Goal: Information Seeking & Learning: Learn about a topic

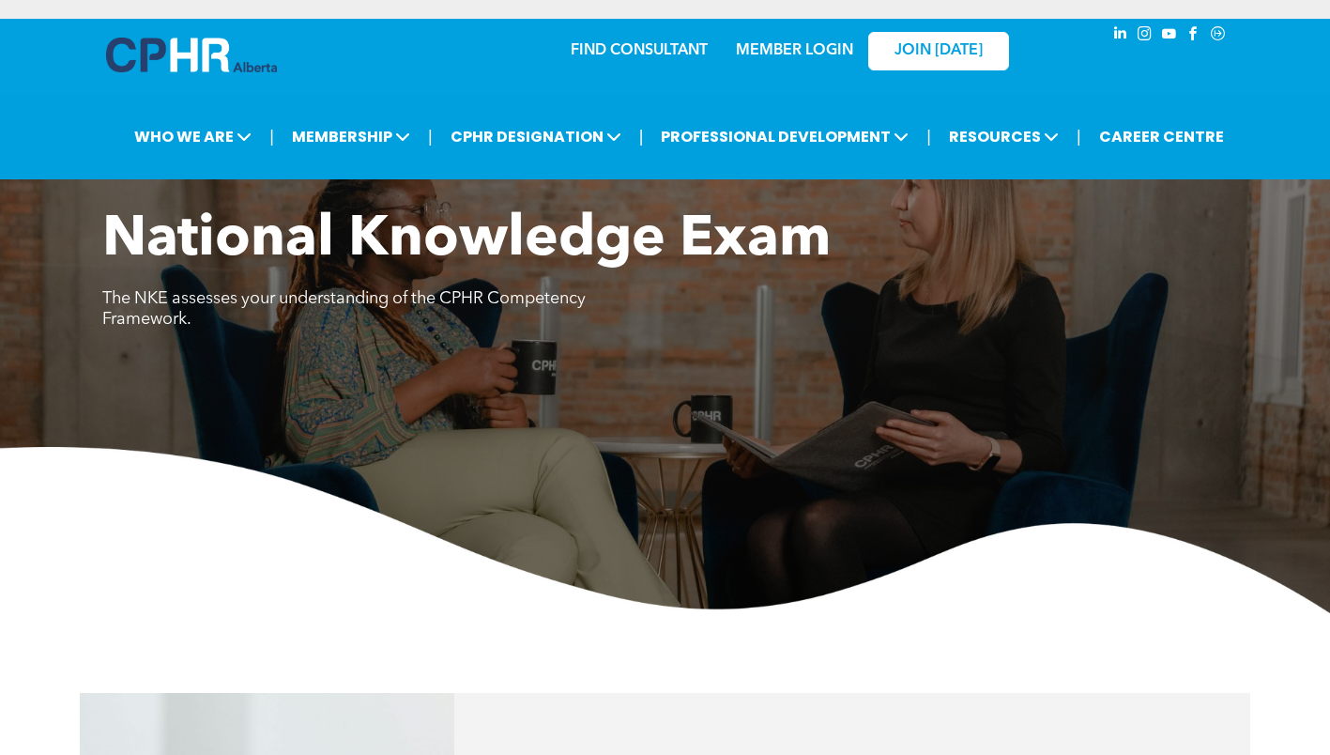
scroll to position [1220, 0]
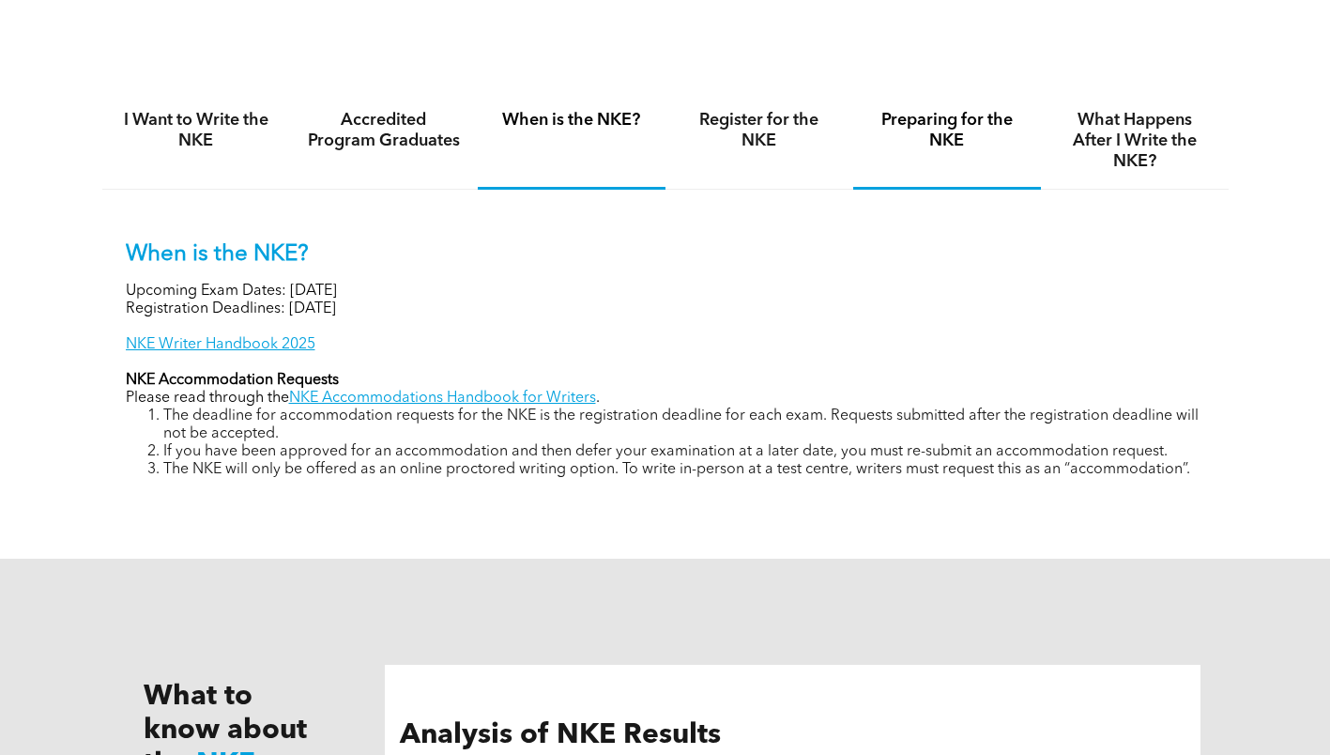
click at [911, 151] on div "Preparing for the NKE" at bounding box center [947, 141] width 188 height 97
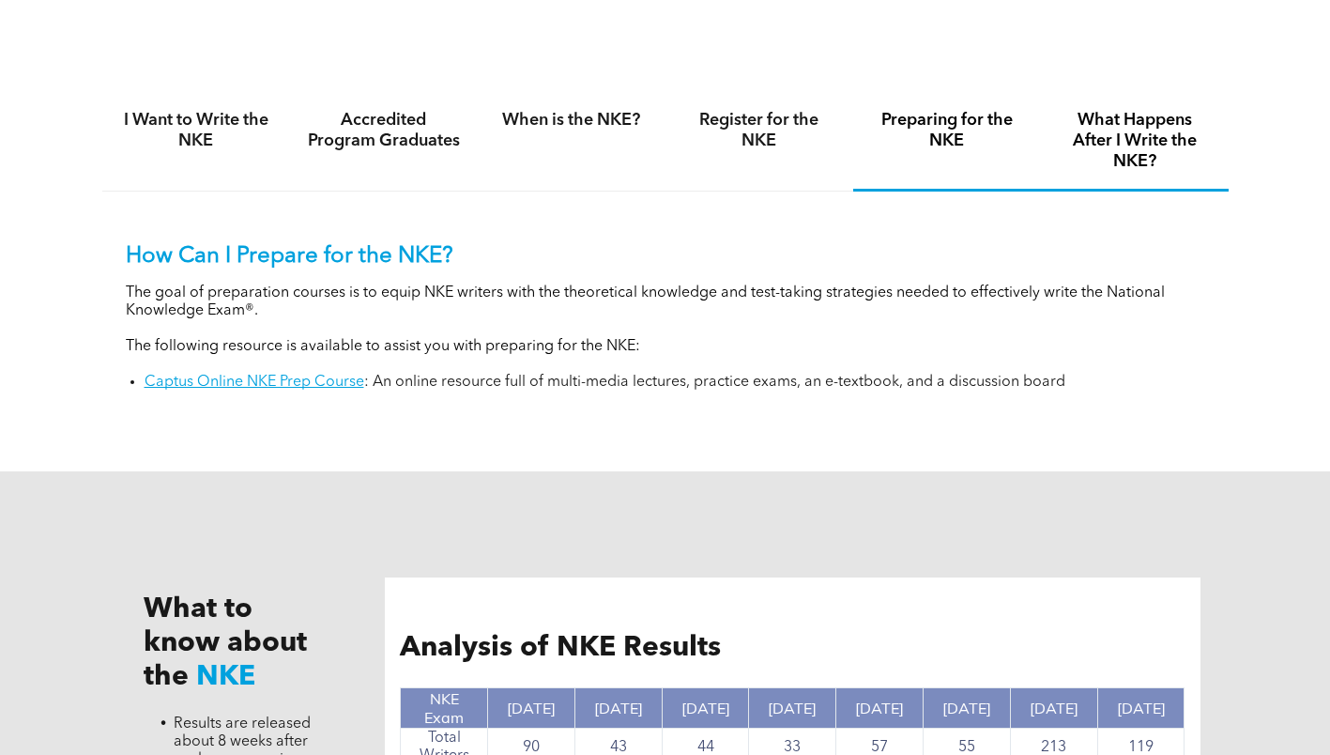
click at [1156, 172] on div "What Happens After I Write the NKE?" at bounding box center [1135, 142] width 188 height 99
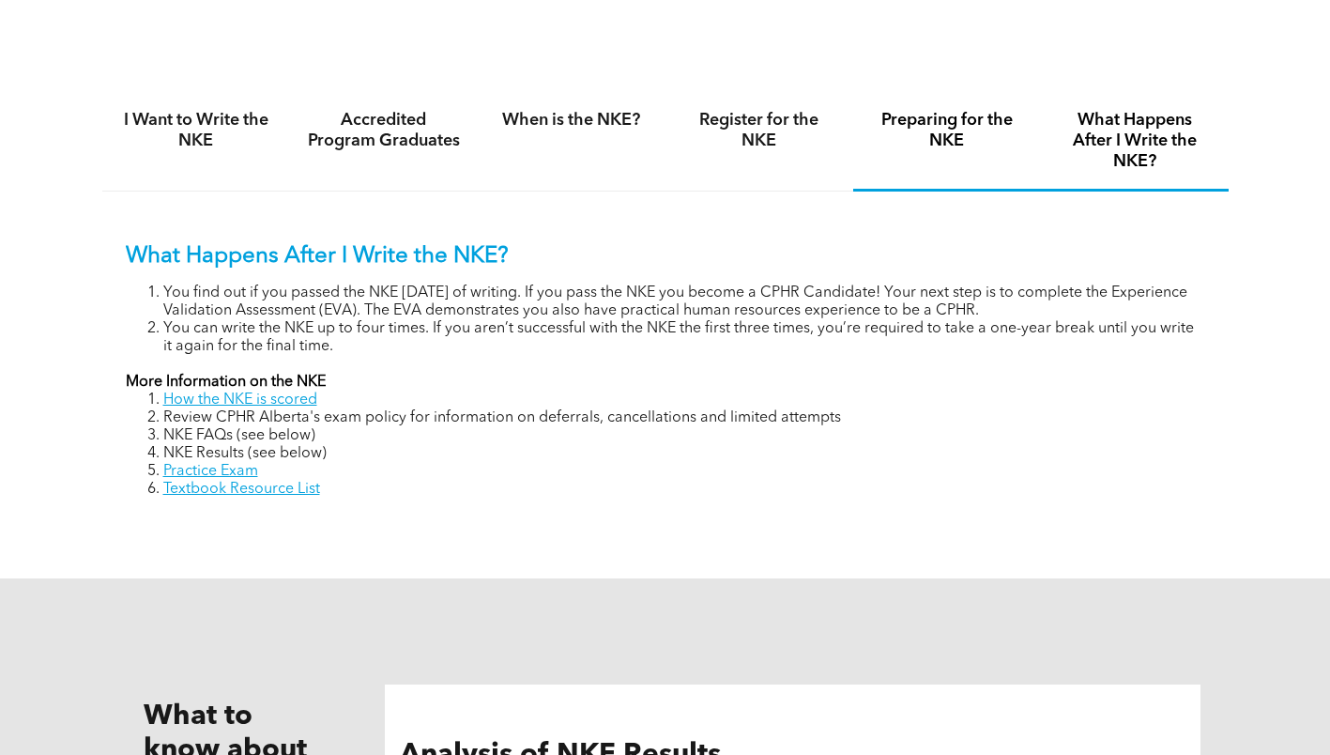
click at [921, 150] on h4 "Preparing for the NKE" at bounding box center [947, 130] width 154 height 41
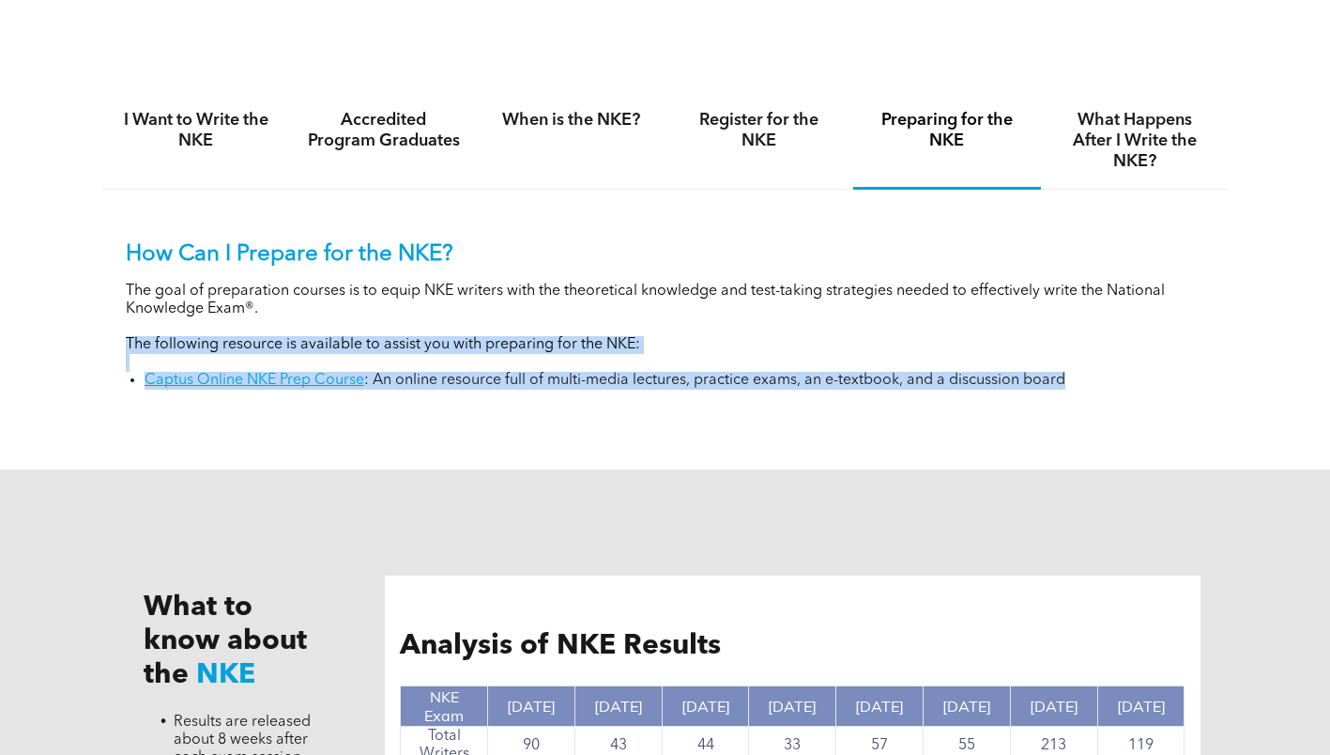
drag, startPoint x: 1138, startPoint y: 387, endPoint x: 122, endPoint y: 344, distance: 1016.6
click at [122, 344] on div "How Can I Prepare for the NKE? The goal of preparation courses is to equip NKE …" at bounding box center [665, 301] width 1126 height 223
copy div "The following resource is available to assist you with preparing for the NKE: C…"
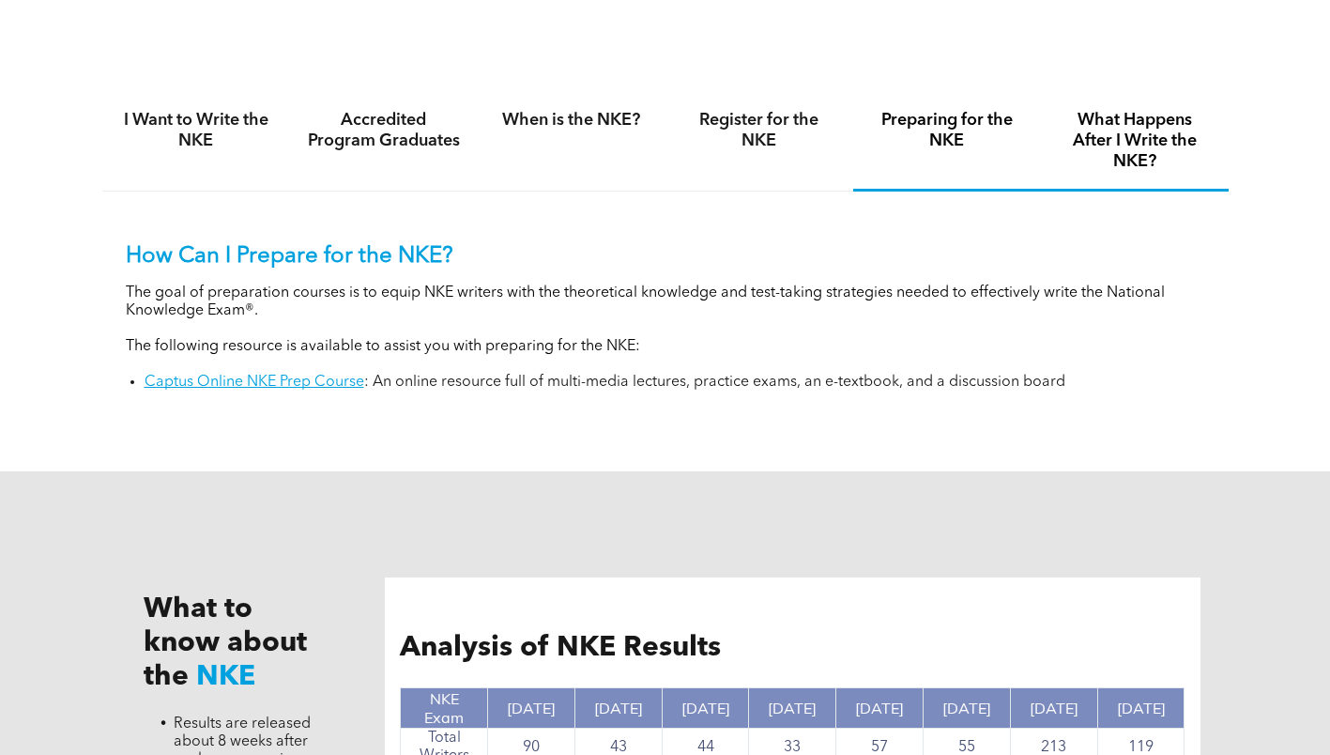
click at [1157, 164] on h4 "What Happens After I Write the NKE?" at bounding box center [1135, 141] width 154 height 62
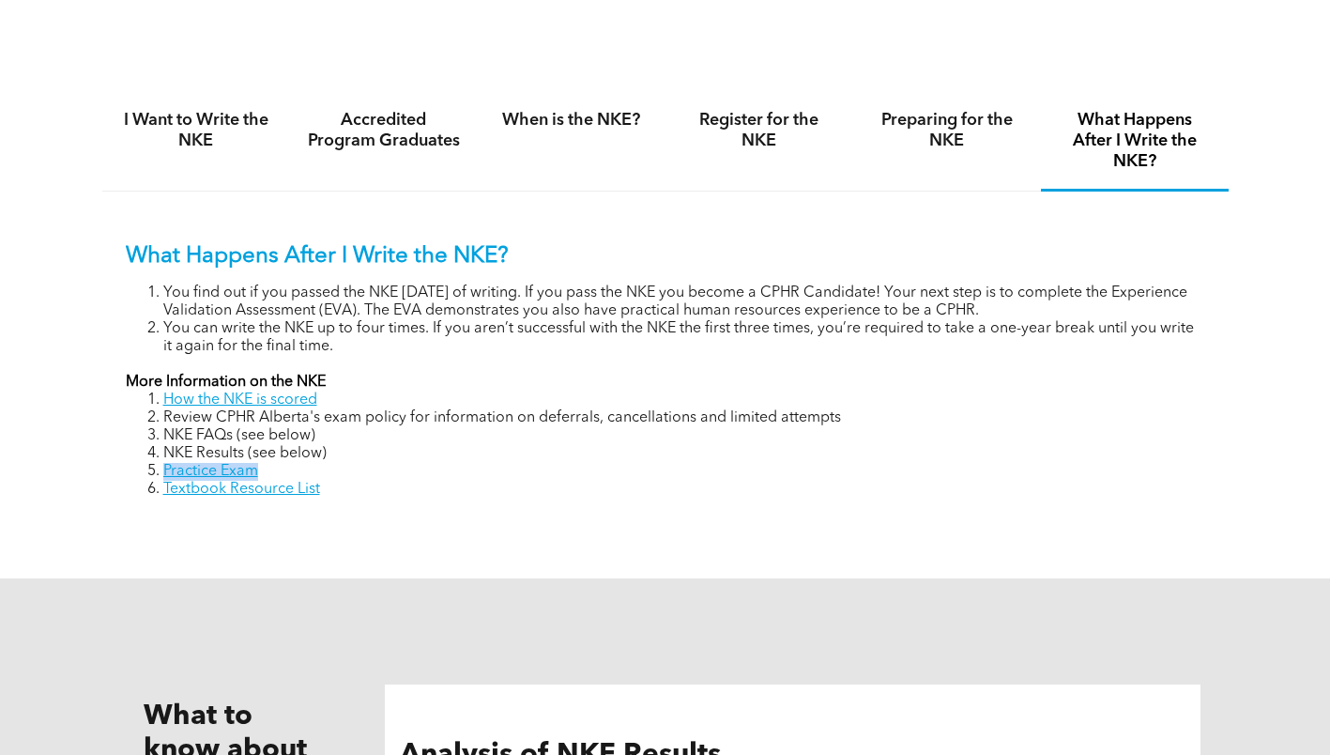
drag, startPoint x: 268, startPoint y: 468, endPoint x: 162, endPoint y: 468, distance: 105.1
click at [163, 468] on li "Practice Exam" at bounding box center [684, 472] width 1042 height 18
copy link "Practice Exam"
drag, startPoint x: 303, startPoint y: 492, endPoint x: 165, endPoint y: 484, distance: 138.2
click at [165, 484] on li "Textbook Resource List" at bounding box center [684, 490] width 1042 height 18
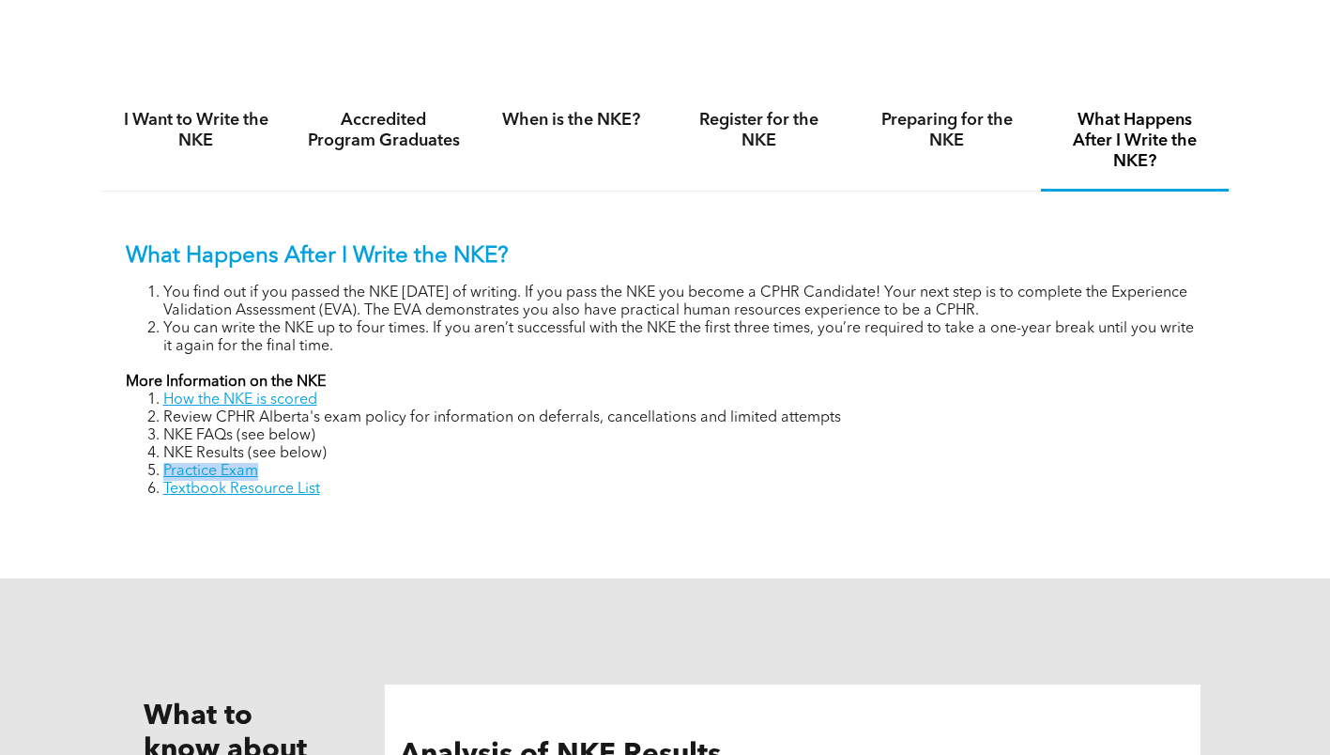
copy link "Textbook Resource List"
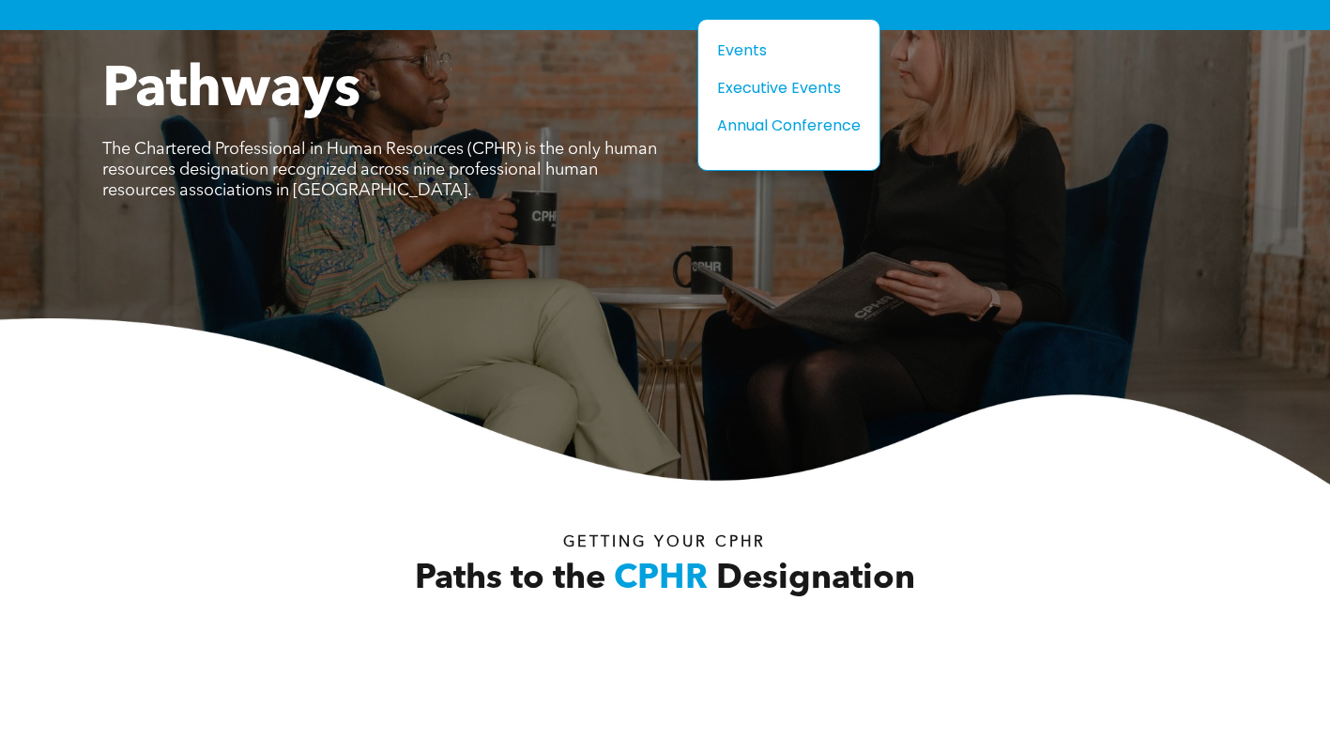
scroll to position [188, 0]
